Goal: Information Seeking & Learning: Learn about a topic

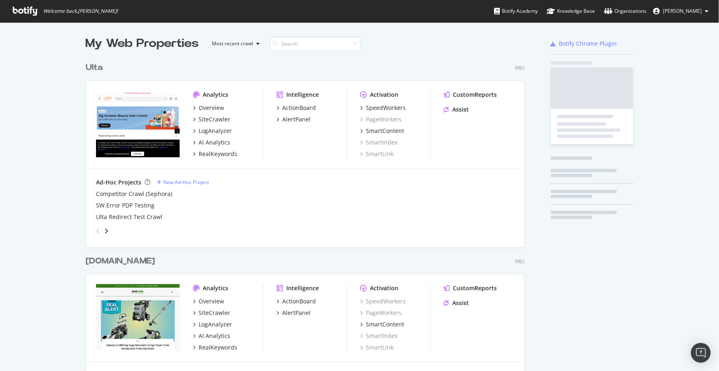
scroll to position [1843, 440]
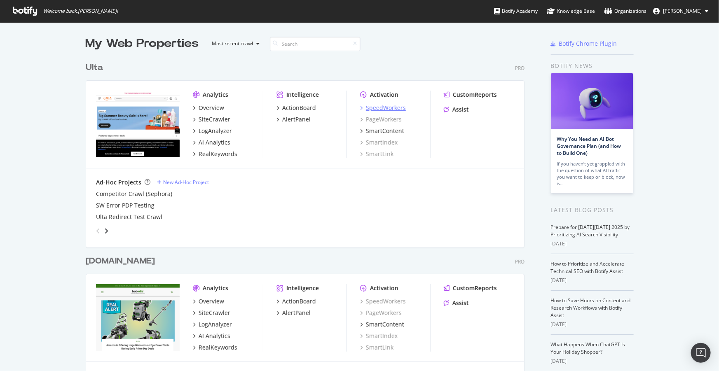
click at [377, 109] on div "SpeedWorkers" at bounding box center [386, 108] width 40 height 8
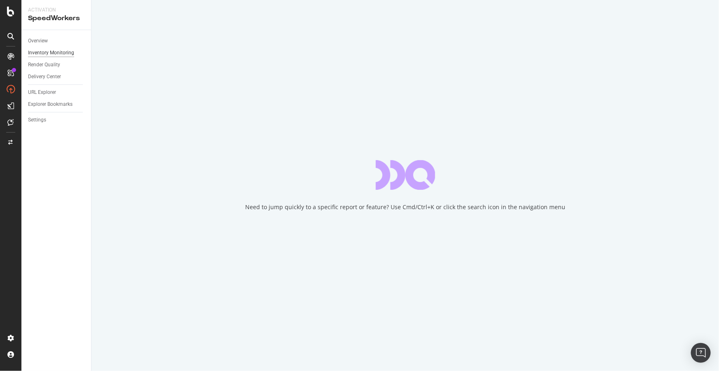
click at [47, 56] on div "Inventory Monitoring" at bounding box center [51, 53] width 46 height 9
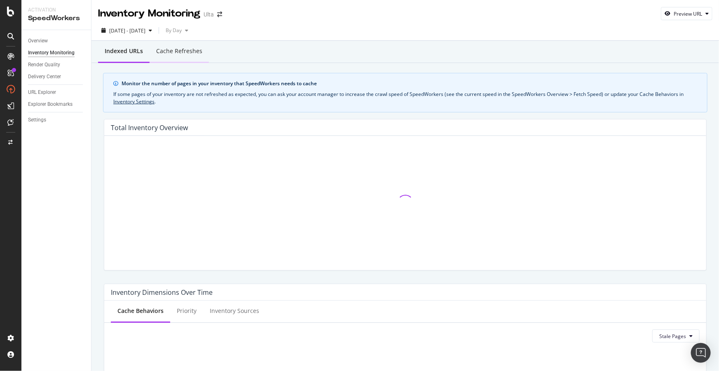
click at [174, 56] on div "Cache refreshes" at bounding box center [179, 51] width 59 height 23
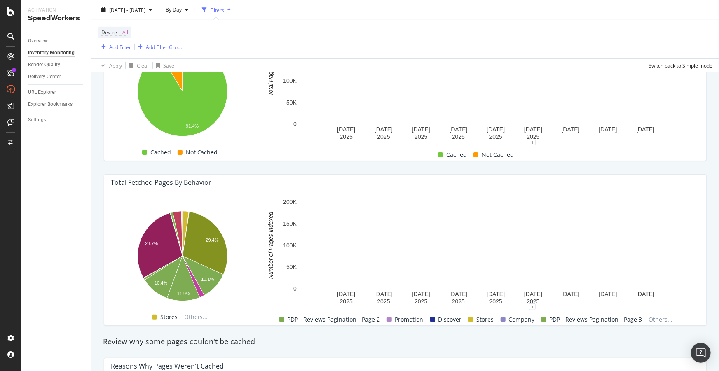
scroll to position [262, 0]
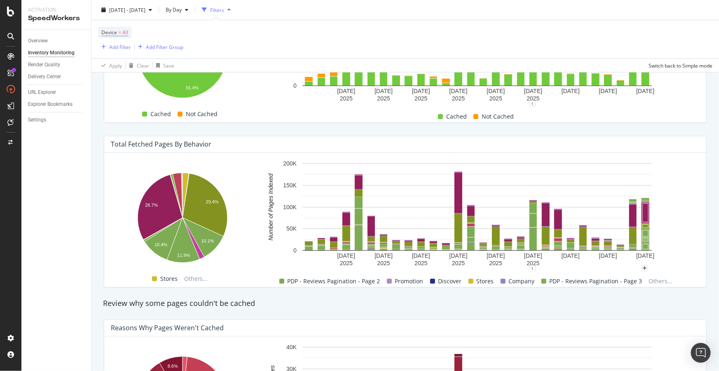
click at [668, 174] on rect "A chart." at bounding box center [477, 213] width 437 height 109
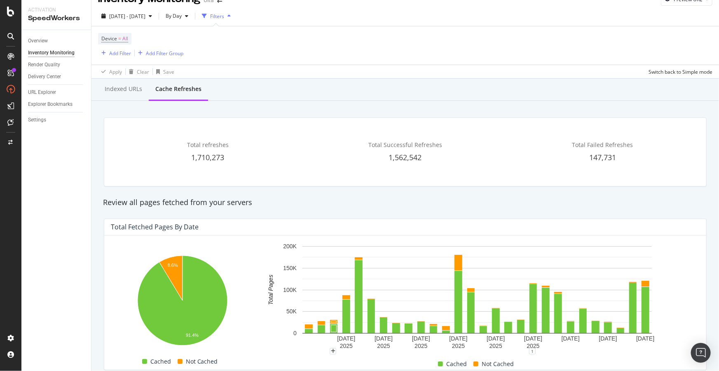
scroll to position [0, 0]
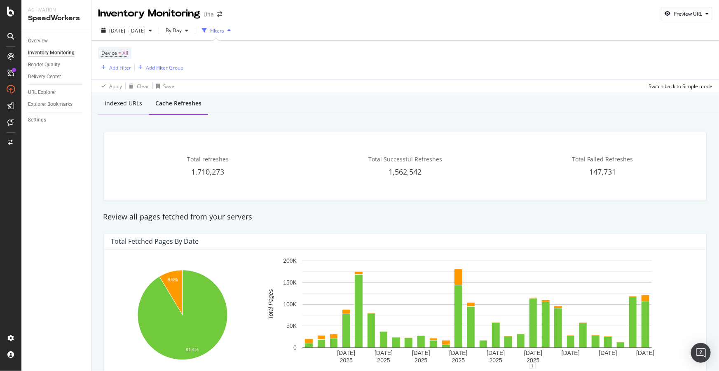
click at [124, 104] on div "Indexed URLs" at bounding box center [123, 103] width 37 height 8
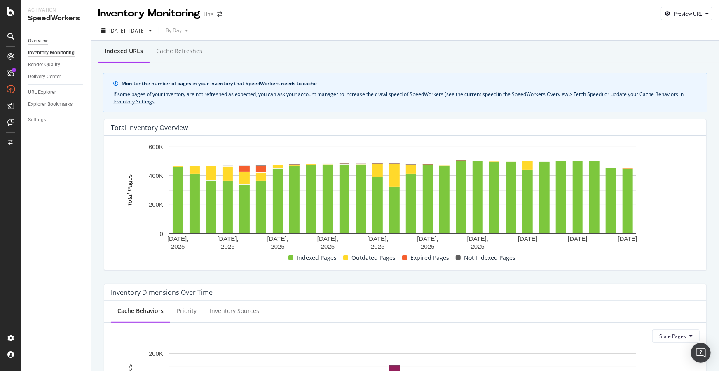
click at [37, 42] on div "Overview" at bounding box center [38, 41] width 20 height 9
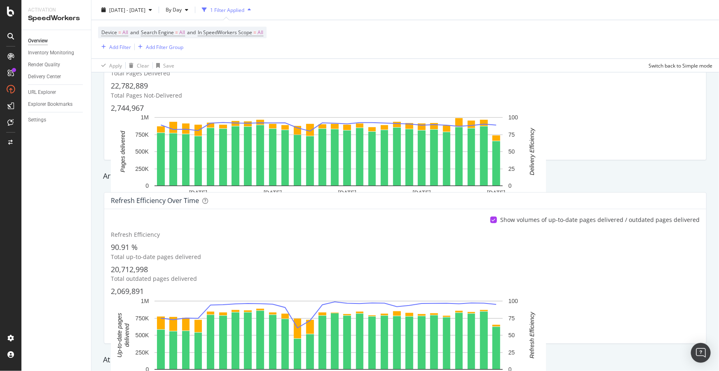
scroll to position [225, 0]
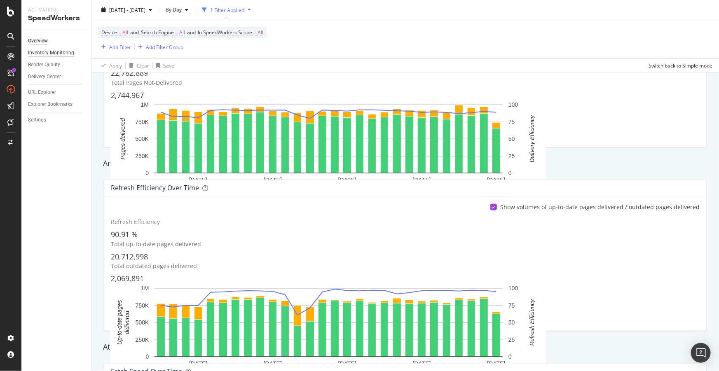
click at [51, 55] on div "Inventory Monitoring" at bounding box center [51, 53] width 46 height 9
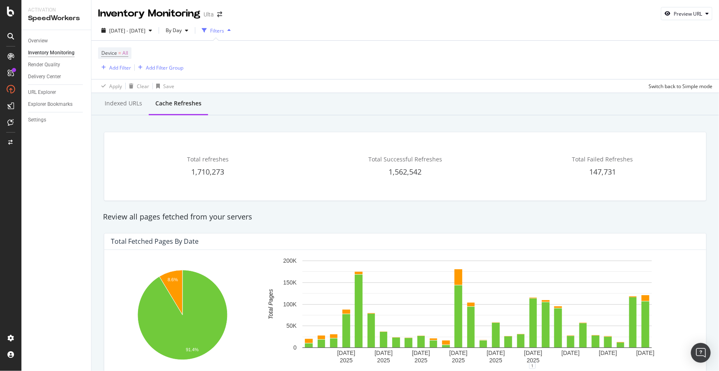
scroll to position [225, 0]
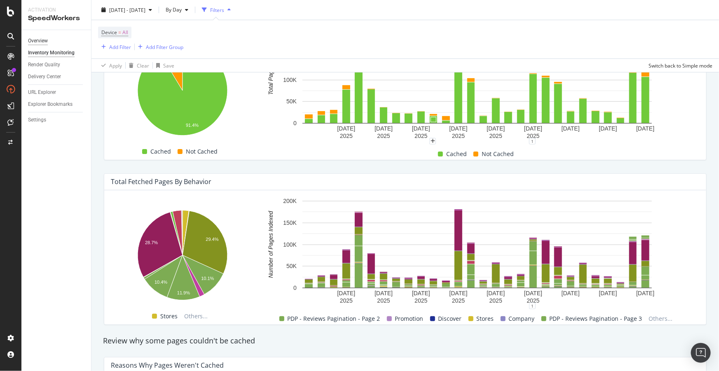
click at [29, 42] on div "Overview" at bounding box center [38, 41] width 20 height 9
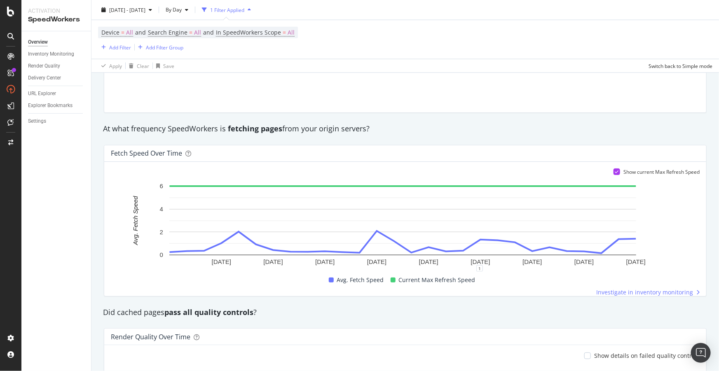
scroll to position [449, 0]
